Goal: Information Seeking & Learning: Learn about a topic

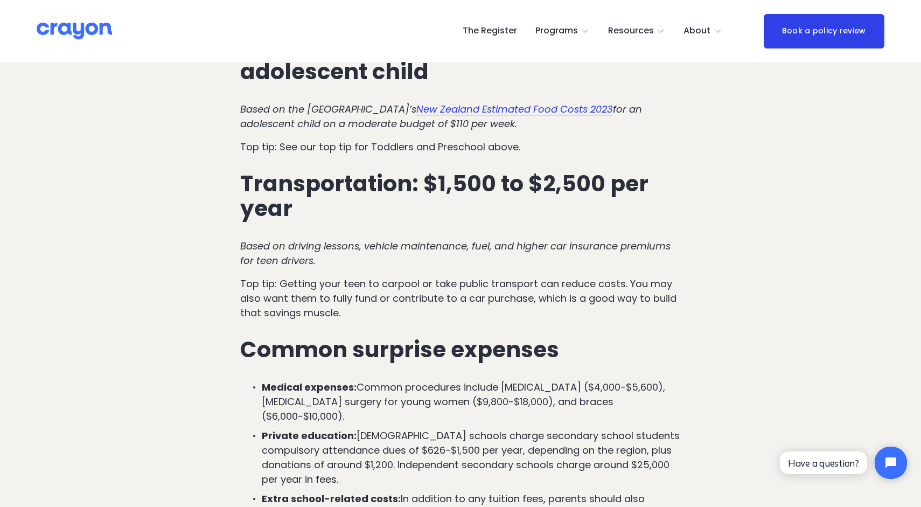
scroll to position [3580, 0]
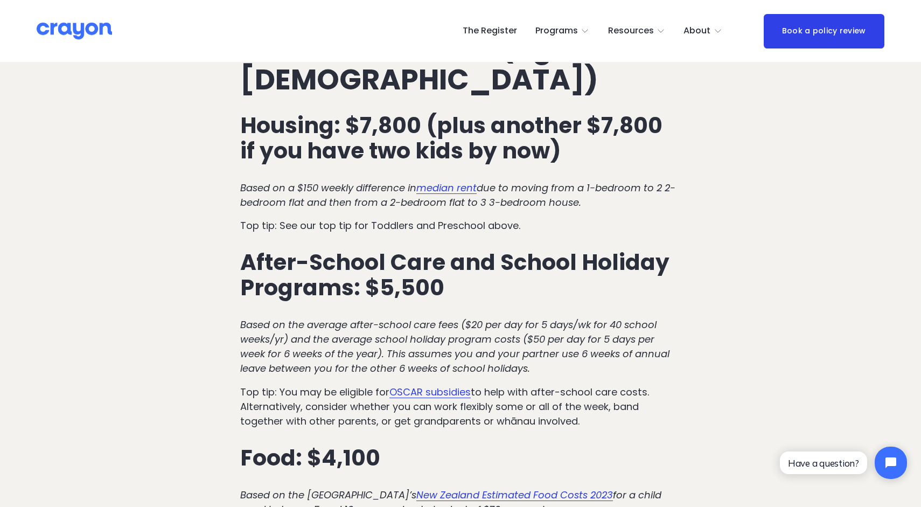
scroll to position [2536, 0]
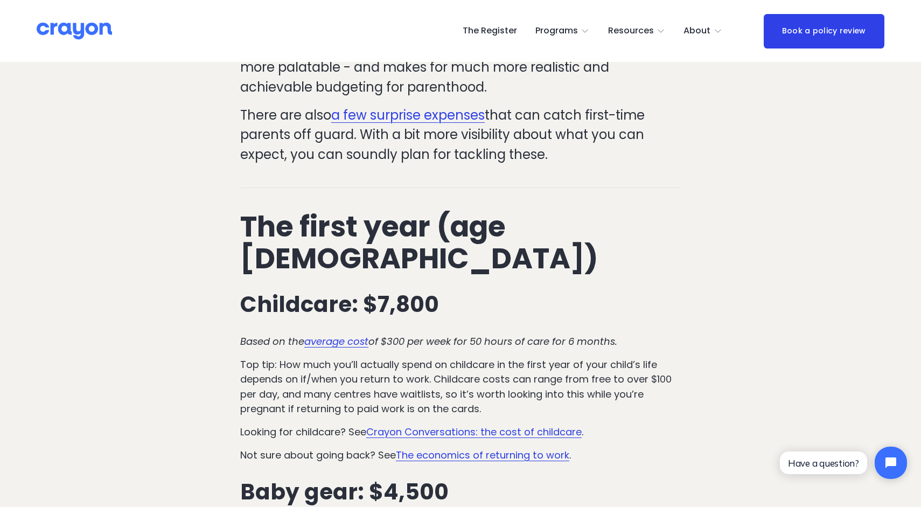
scroll to position [396, 0]
click at [348, 334] on em "average cost" at bounding box center [336, 340] width 64 height 13
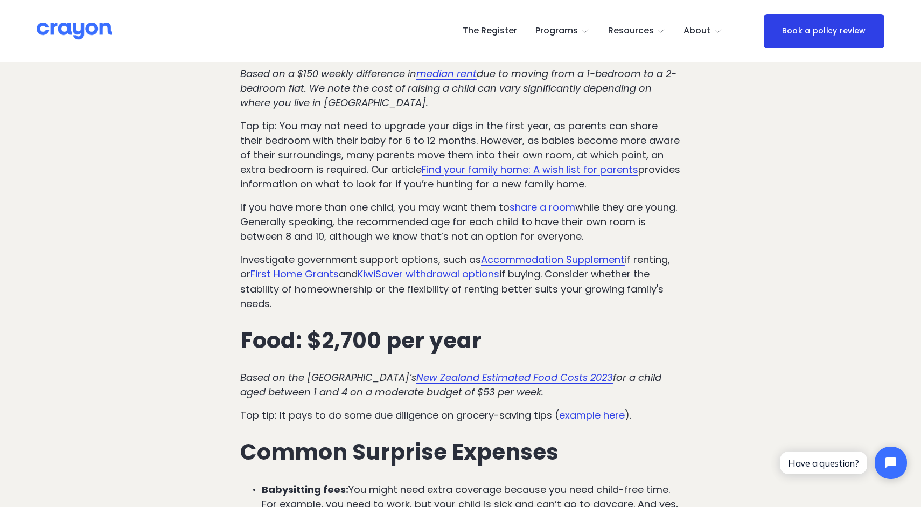
scroll to position [1904, 0]
click at [495, 370] on em "New Zealand Estimated Food Costs 2023" at bounding box center [514, 376] width 197 height 13
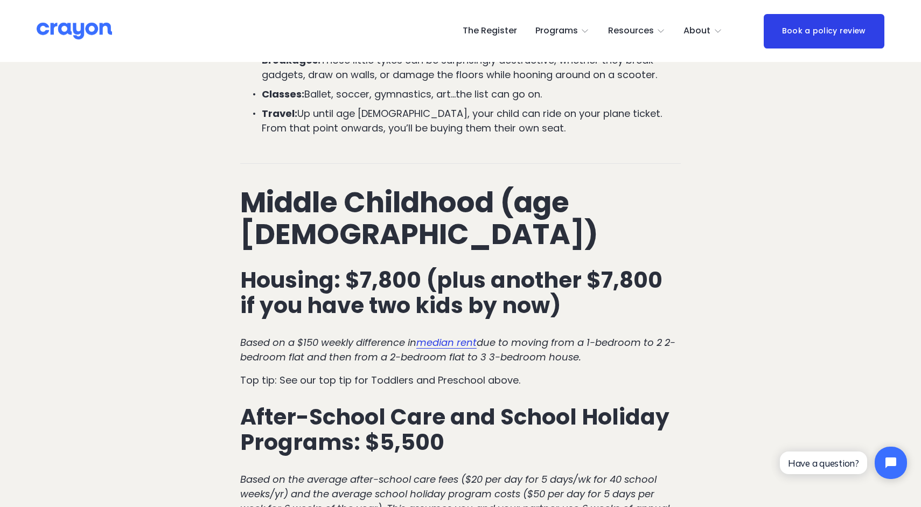
scroll to position [2382, 0]
click at [448, 335] on em "median rent" at bounding box center [446, 341] width 60 height 13
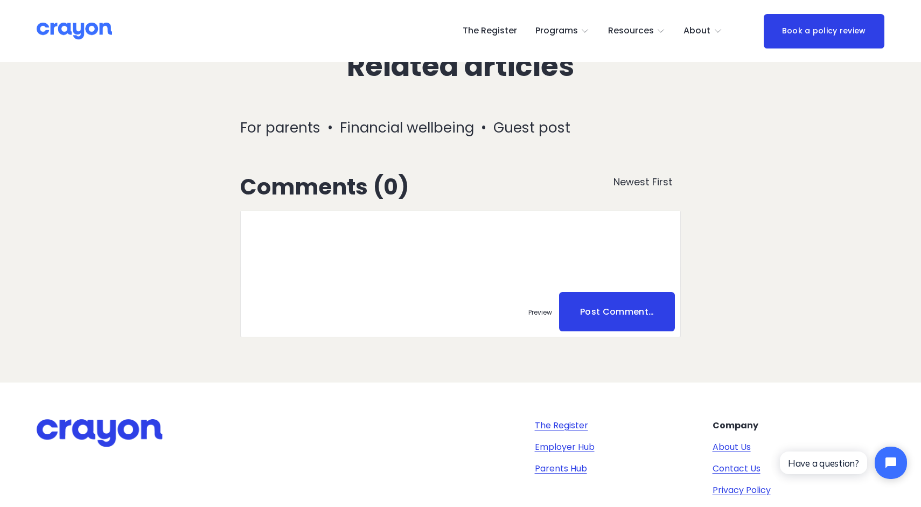
scroll to position [4929, 0]
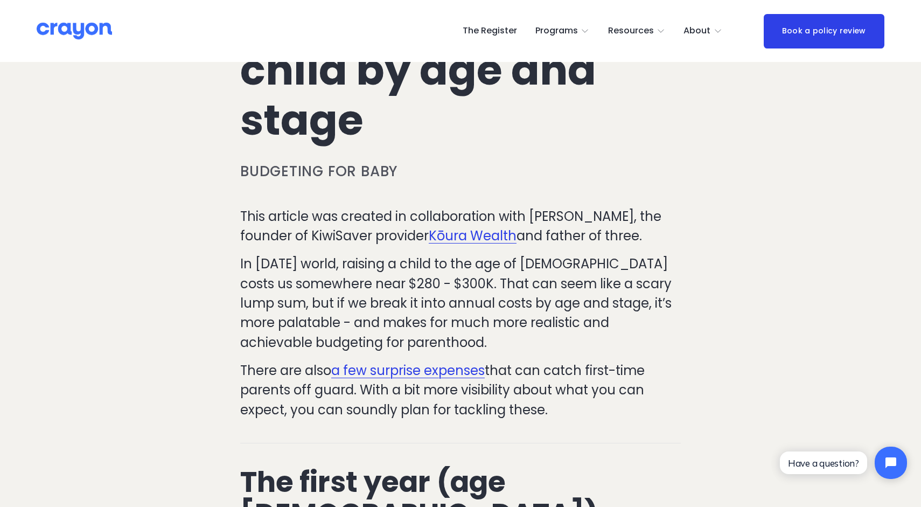
click at [459, 236] on link "Kōura Wealth" at bounding box center [473, 236] width 88 height 18
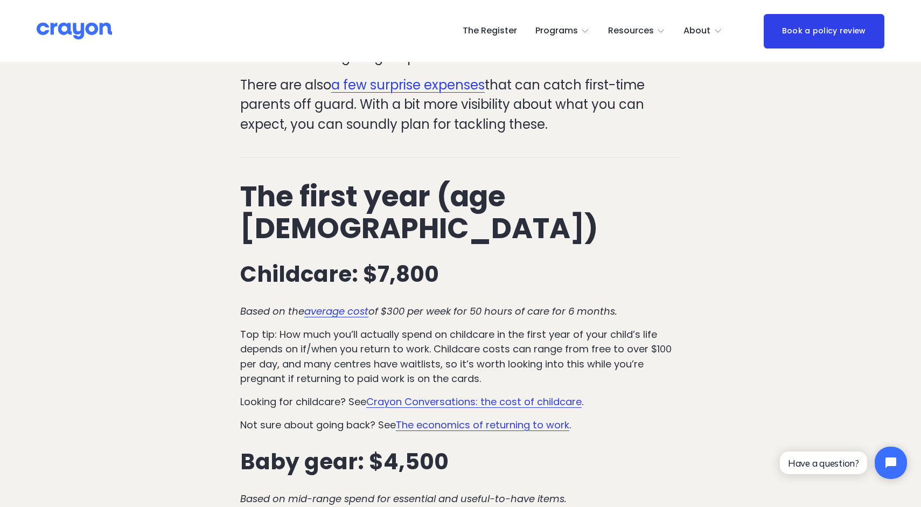
scroll to position [425, 0]
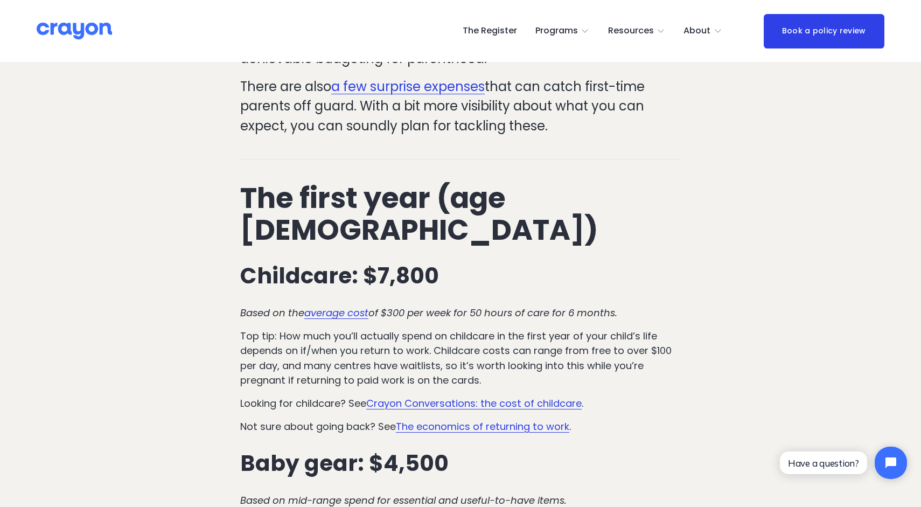
click at [339, 306] on em "average cost" at bounding box center [336, 312] width 64 height 13
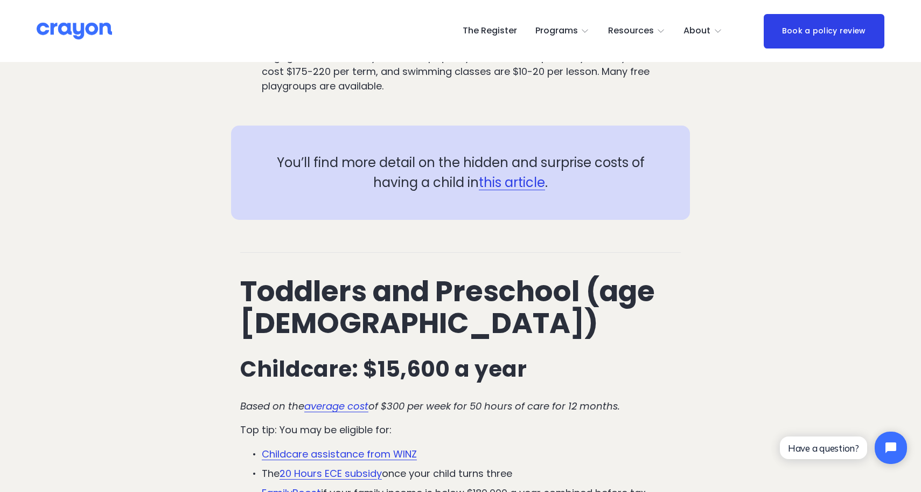
scroll to position [1372, 0]
click at [496, 173] on link "this article" at bounding box center [512, 182] width 66 height 18
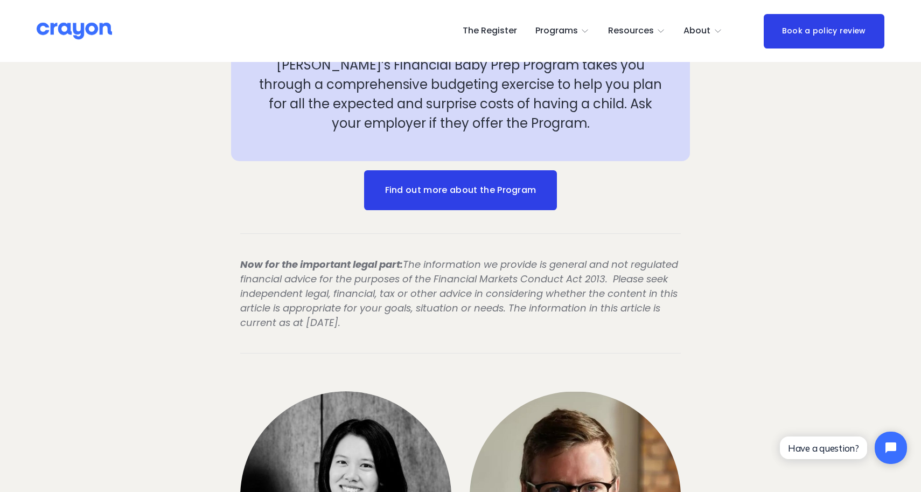
scroll to position [1888, 0]
click at [434, 170] on link "Find out more about the Program" at bounding box center [460, 190] width 193 height 40
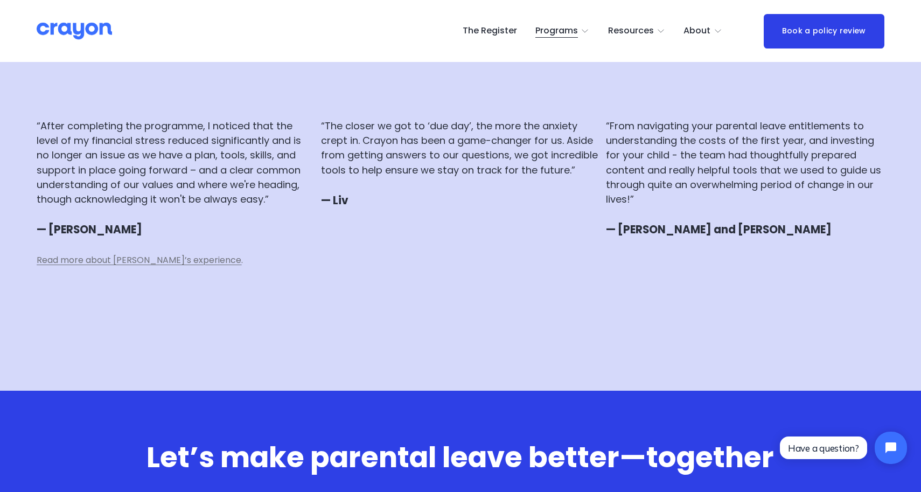
scroll to position [2957, 0]
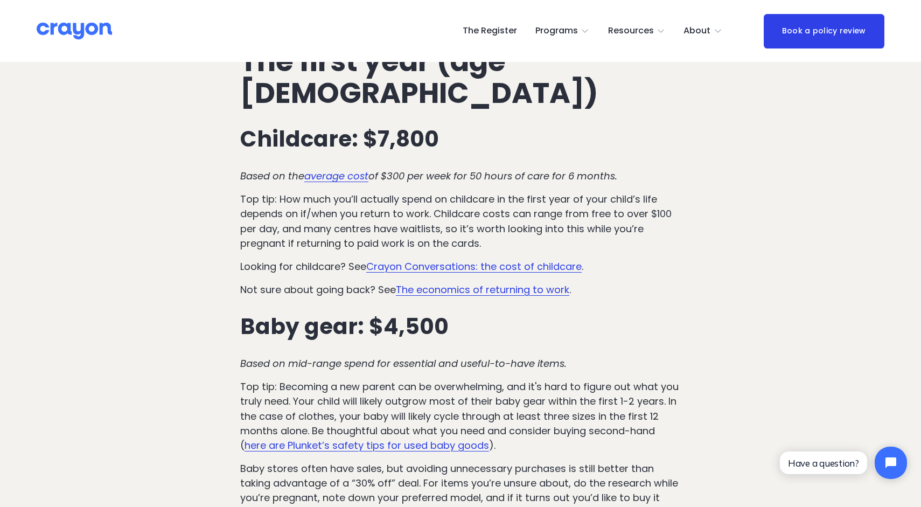
scroll to position [562, 0]
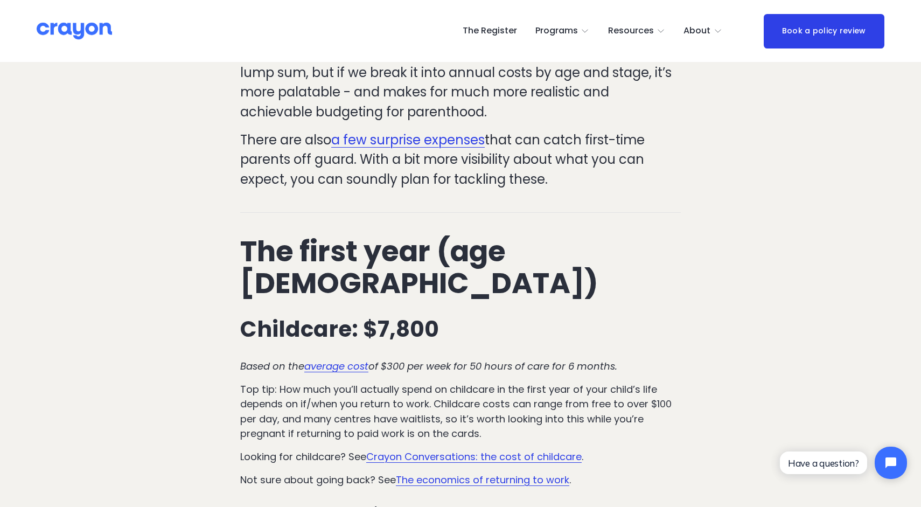
scroll to position [370, 0]
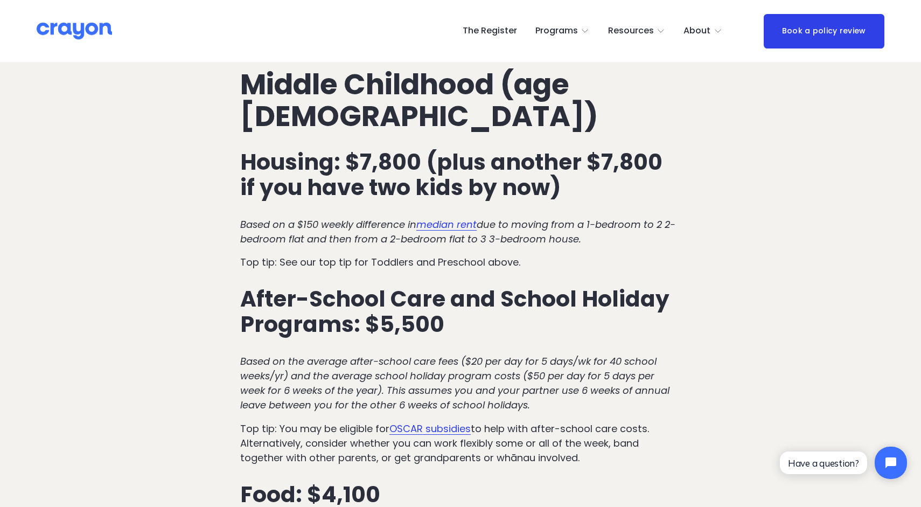
scroll to position [2500, 0]
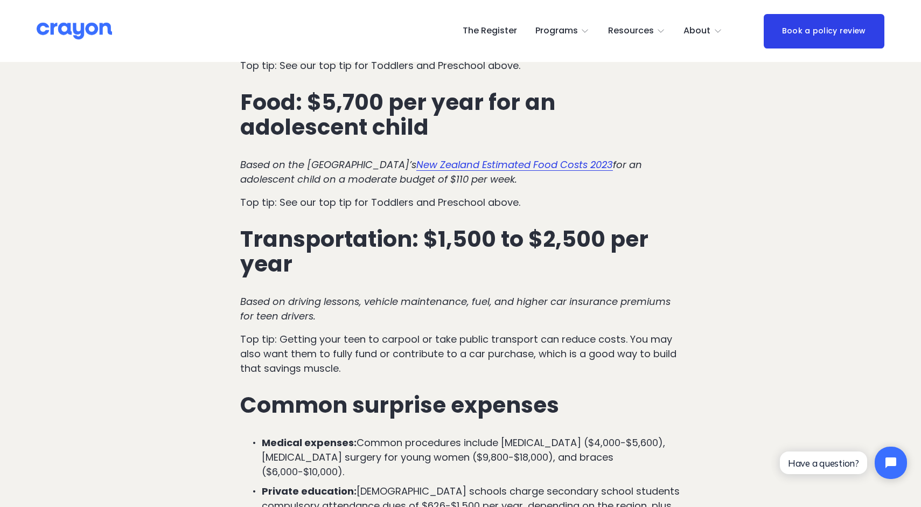
scroll to position [3526, 0]
